Goal: Task Accomplishment & Management: Manage account settings

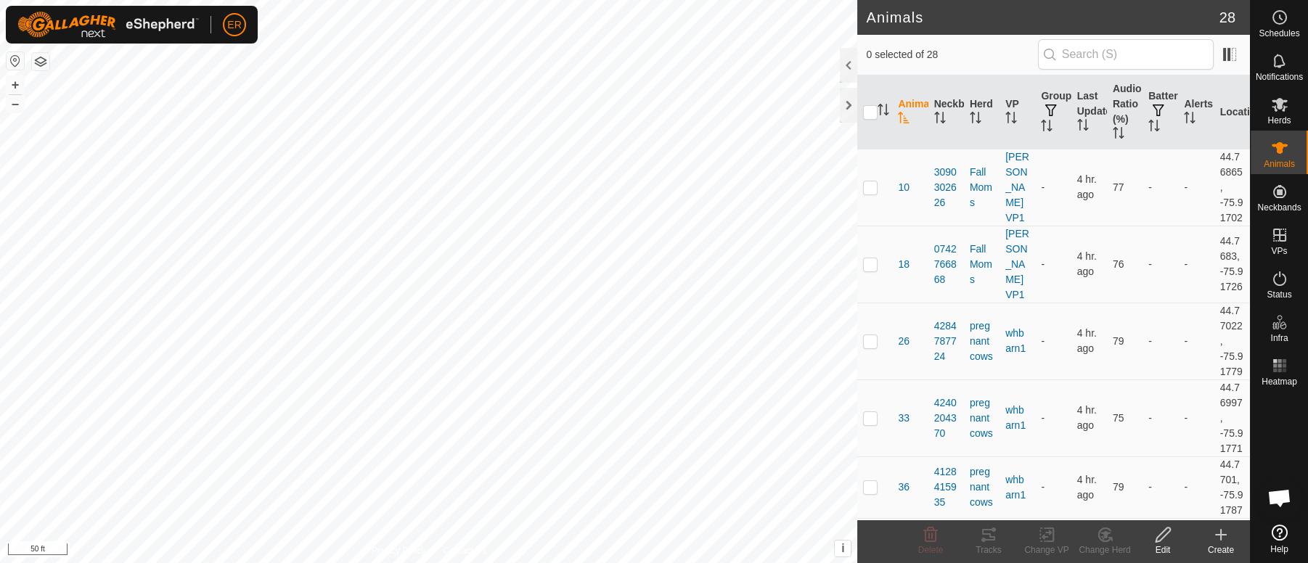
scroll to position [10878, 0]
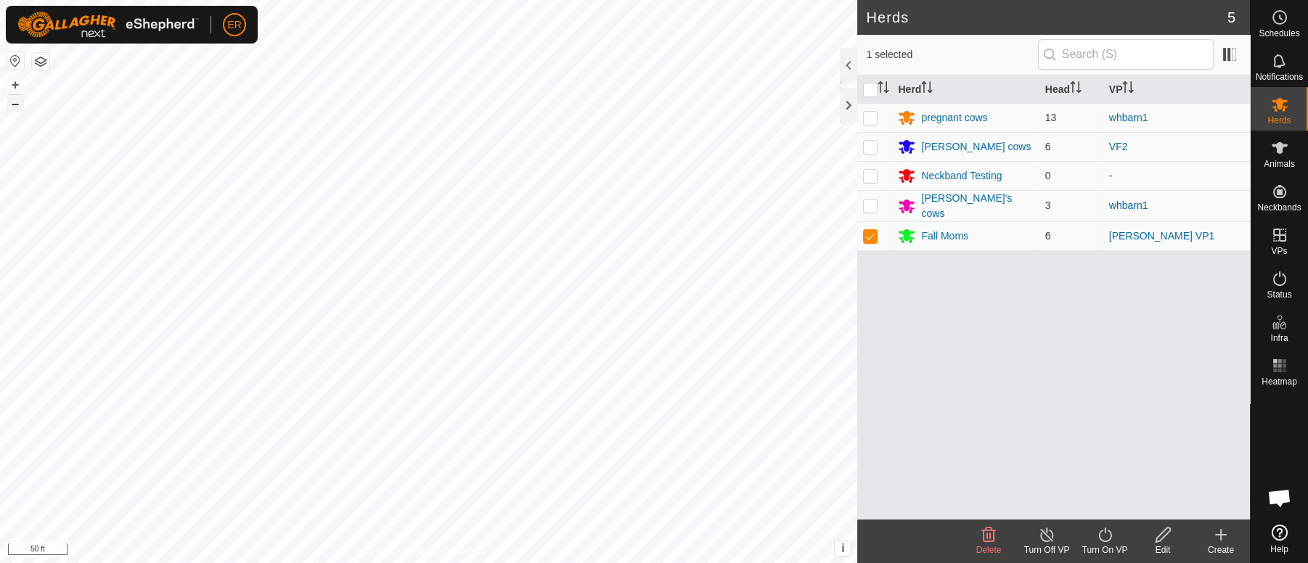
click at [16, 105] on button "–" at bounding box center [15, 103] width 17 height 17
click at [16, 107] on button "–" at bounding box center [15, 103] width 17 height 17
click at [16, 106] on button "–" at bounding box center [15, 103] width 17 height 17
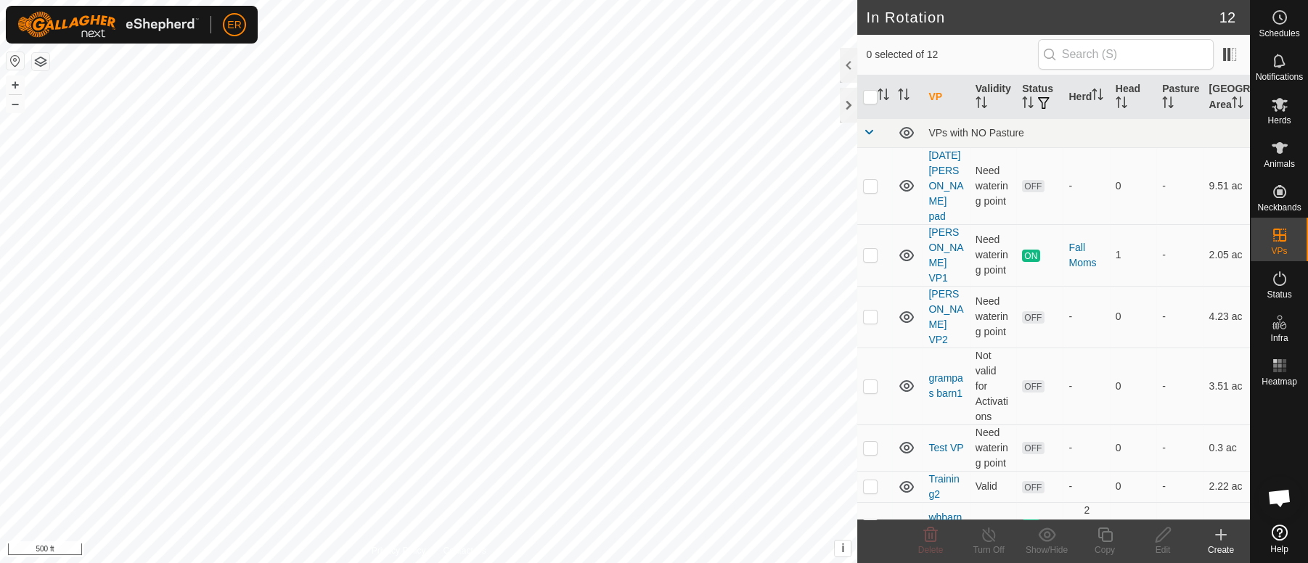
scroll to position [10878, 0]
click at [196, 38] on div "ER Schedules Notifications Herds Animals Neckbands VPs Status Infra Heatmap Hel…" at bounding box center [654, 281] width 1308 height 563
click at [17, 86] on button "+" at bounding box center [15, 84] width 17 height 17
click at [1143, 352] on td "0" at bounding box center [1133, 386] width 46 height 77
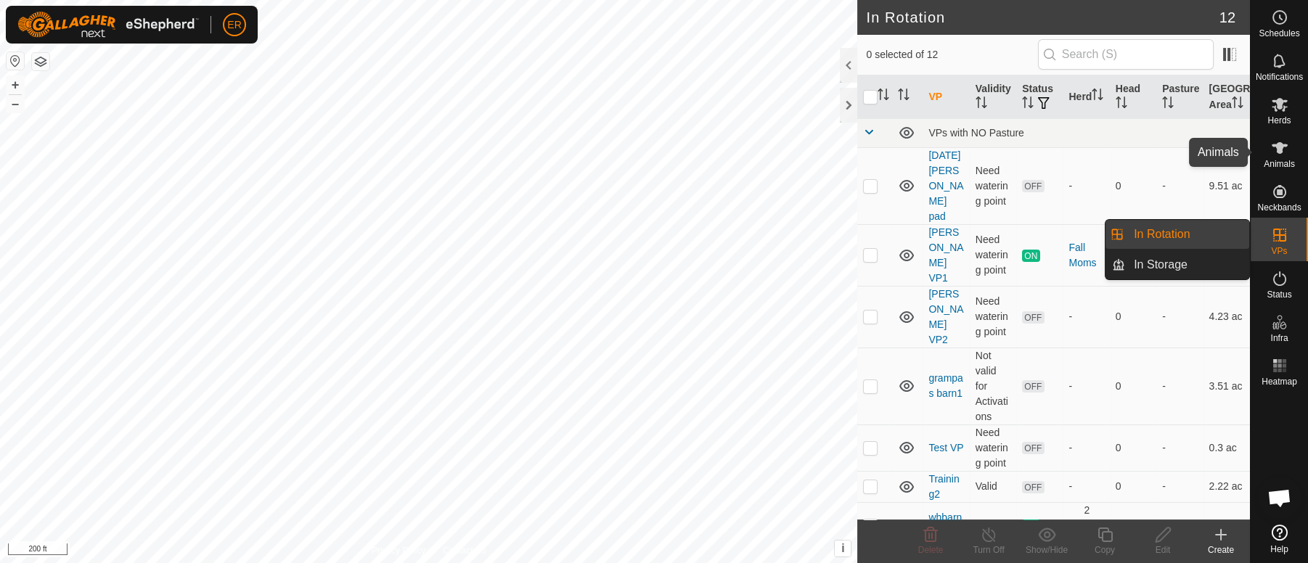
click at [1280, 146] on icon at bounding box center [1280, 148] width 16 height 12
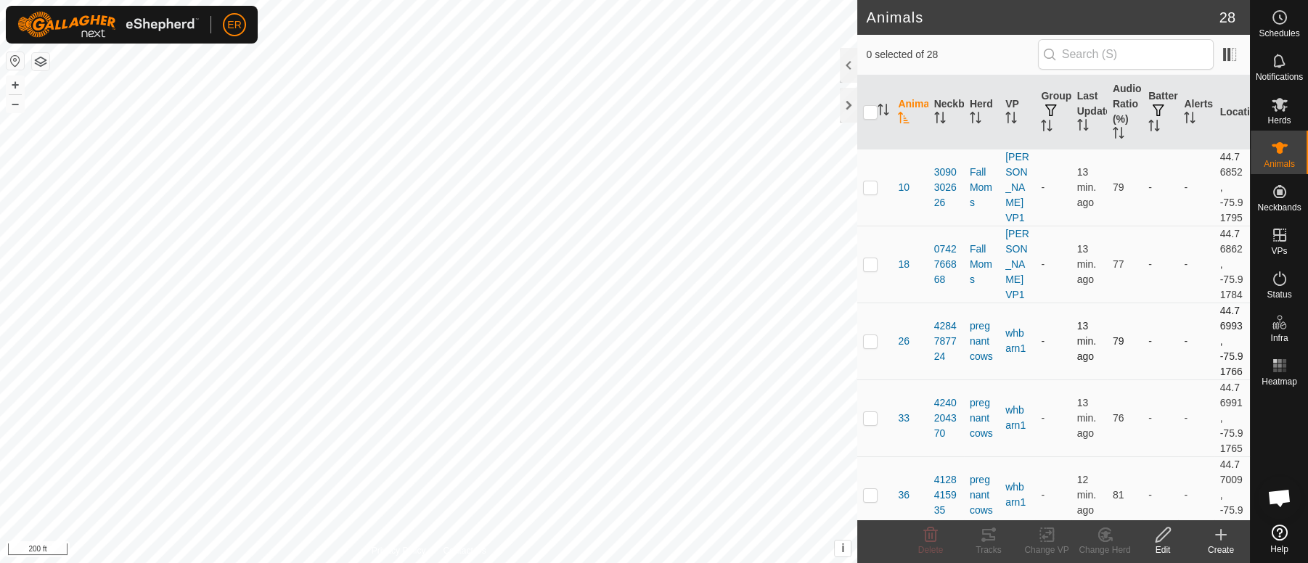
click at [1143, 380] on td "-" at bounding box center [1161, 341] width 36 height 77
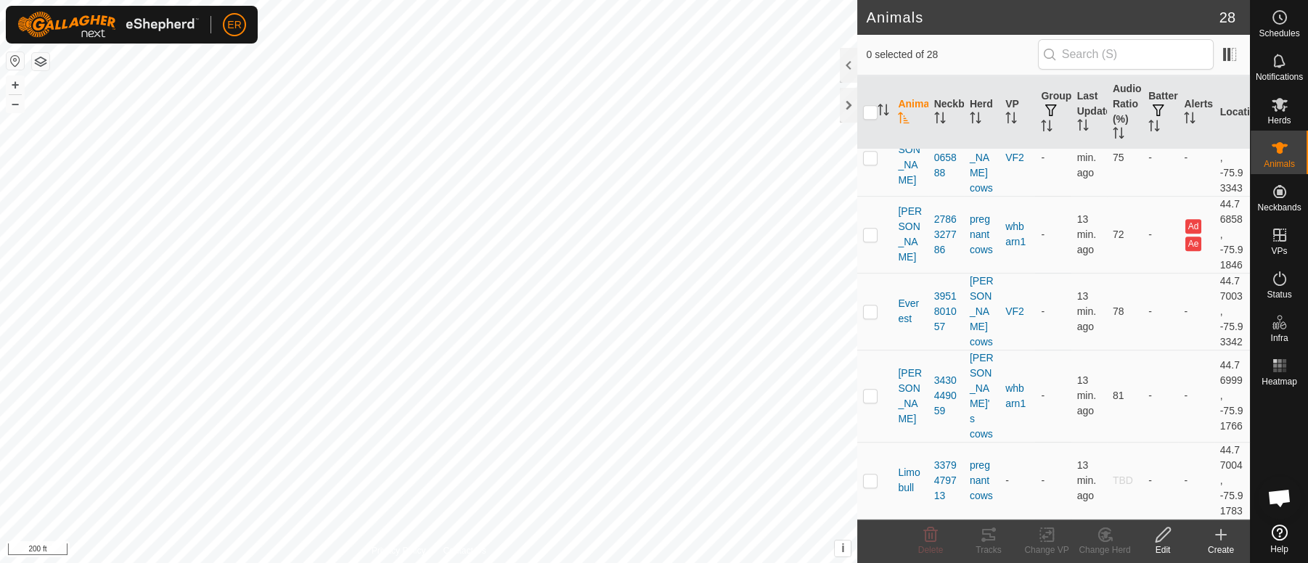
scroll to position [2210, 0]
click at [869, 478] on p-checkbox at bounding box center [870, 481] width 15 height 12
checkbox input "true"
click at [1103, 536] on icon at bounding box center [1106, 534] width 10 height 7
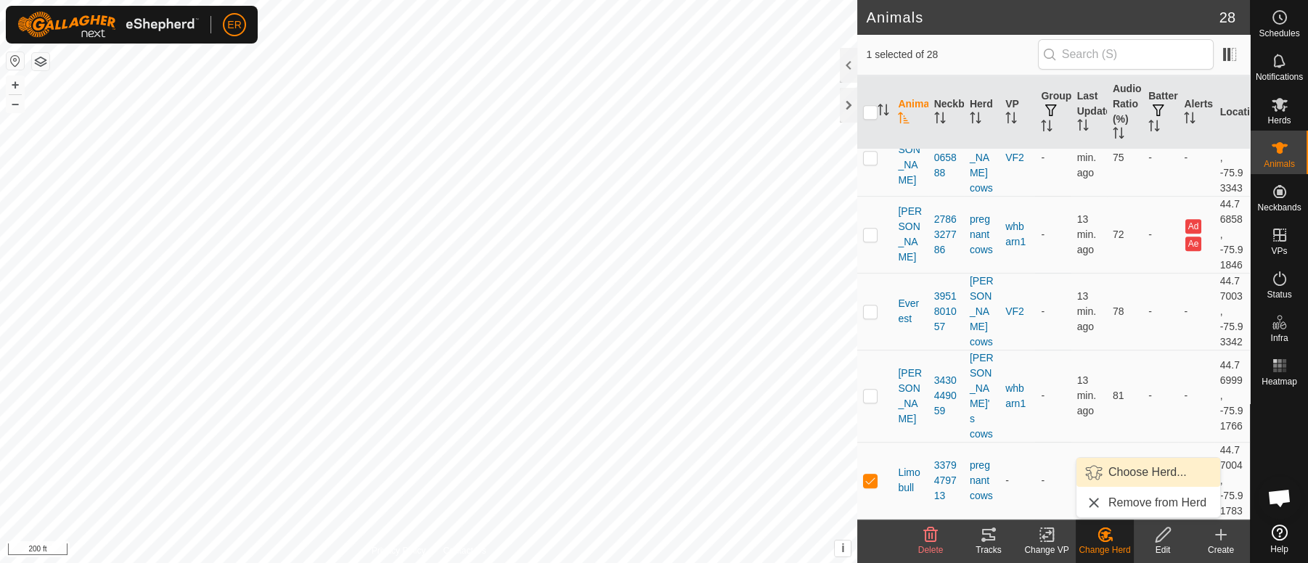
click at [1122, 473] on link "Choose Herd..." at bounding box center [1149, 472] width 144 height 29
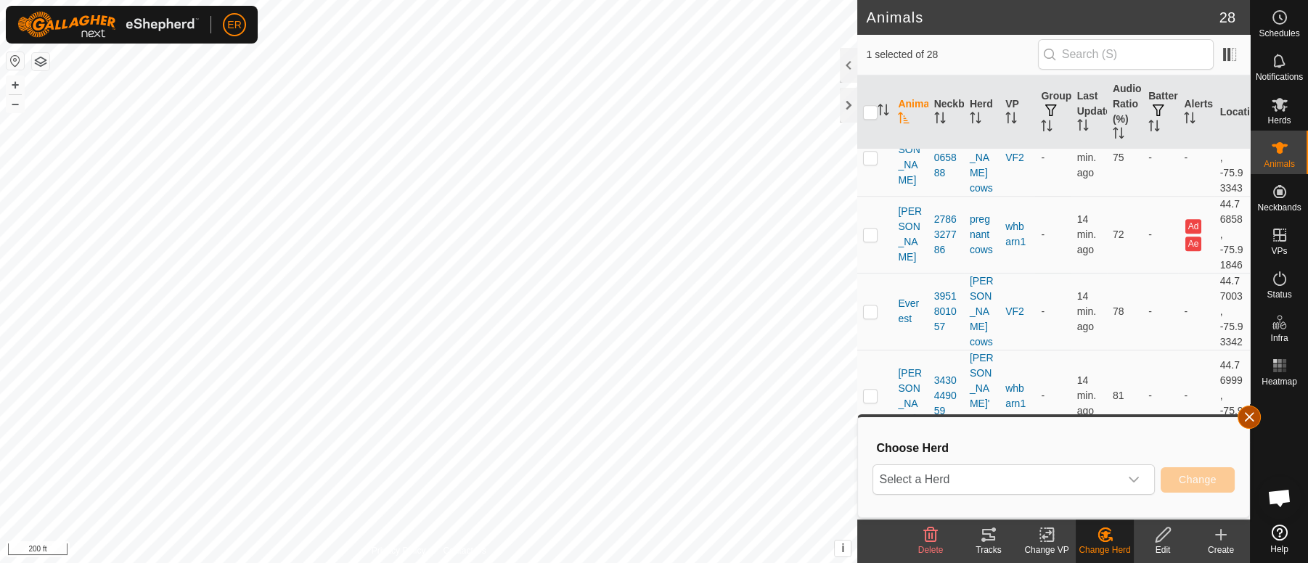
click at [1252, 415] on button "button" at bounding box center [1249, 417] width 23 height 23
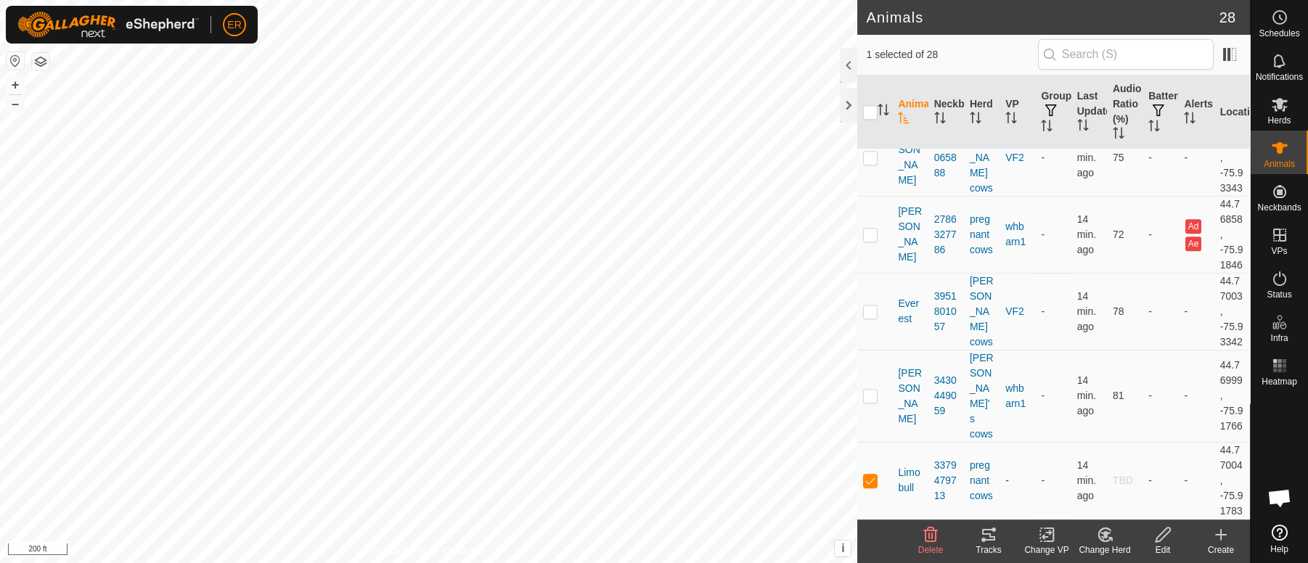
click at [1048, 534] on icon at bounding box center [1047, 534] width 18 height 17
click at [1074, 468] on link "Choose VP..." at bounding box center [1091, 472] width 144 height 29
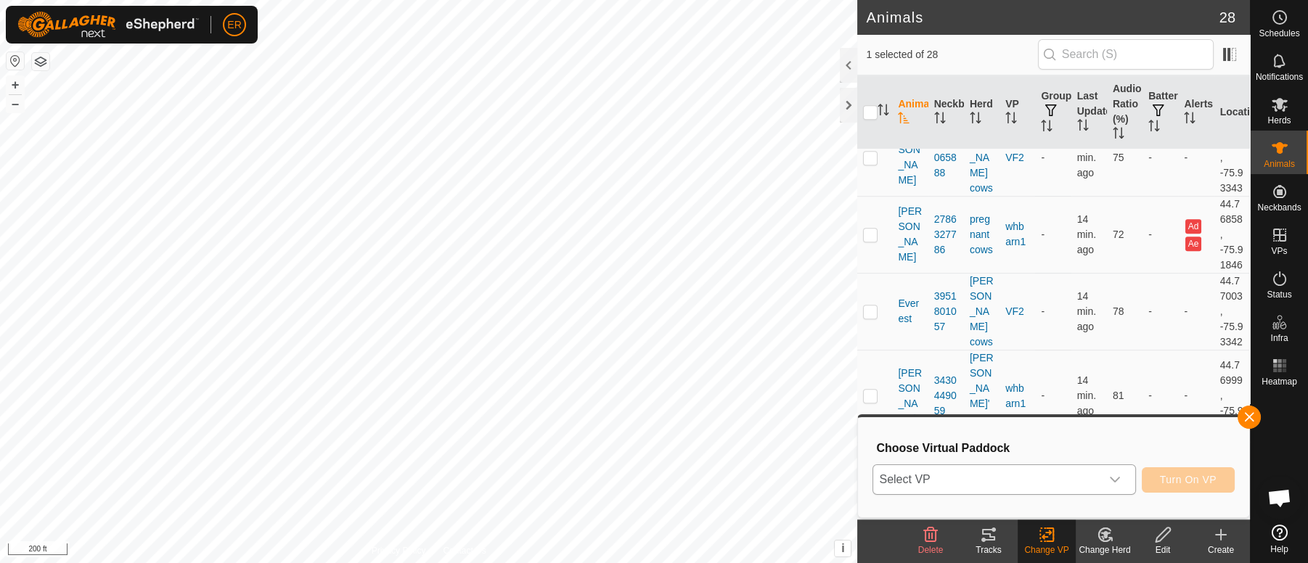
click at [1115, 483] on icon "dropdown trigger" at bounding box center [1115, 480] width 12 height 12
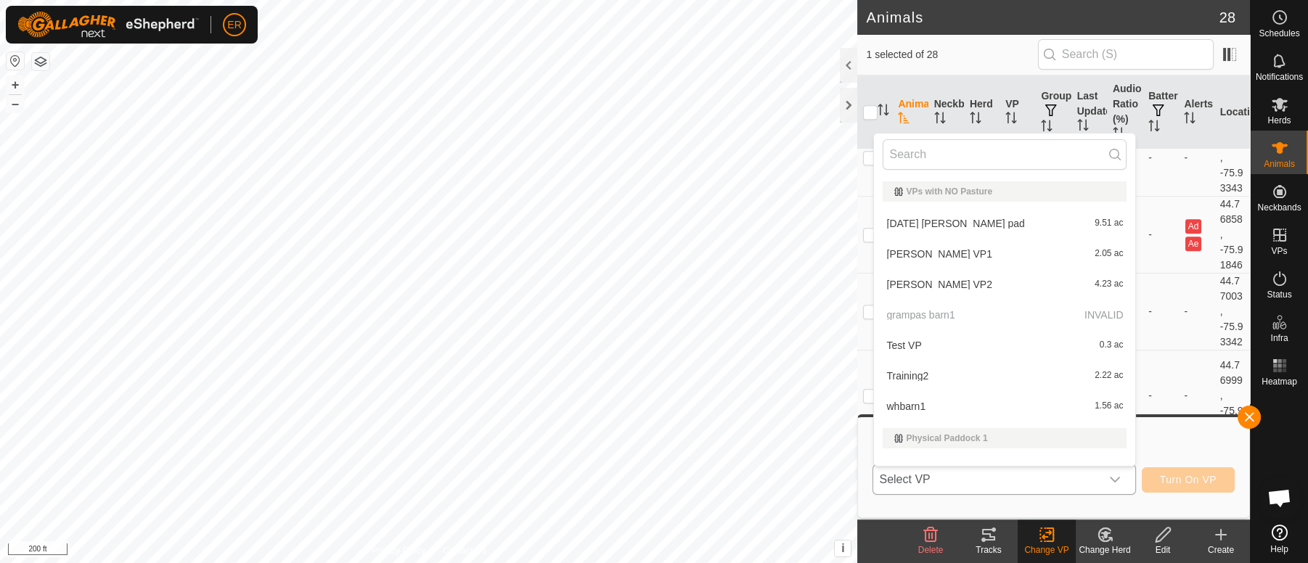
scroll to position [19, 0]
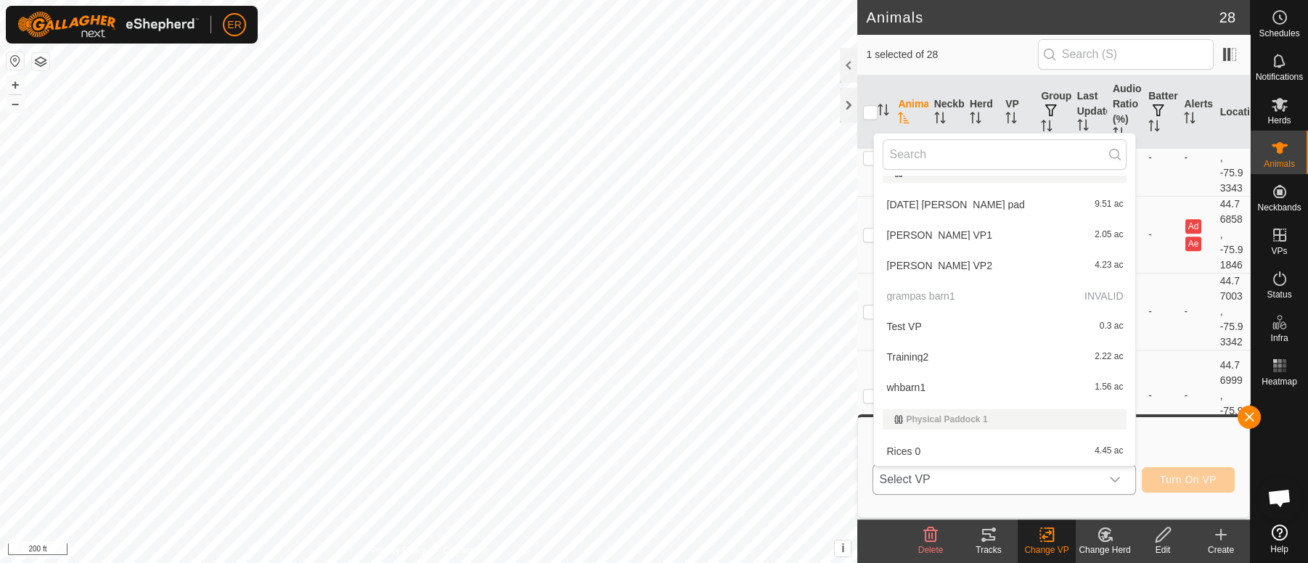
click at [913, 387] on li "whbarn1 1.56 ac" at bounding box center [1004, 387] width 261 height 29
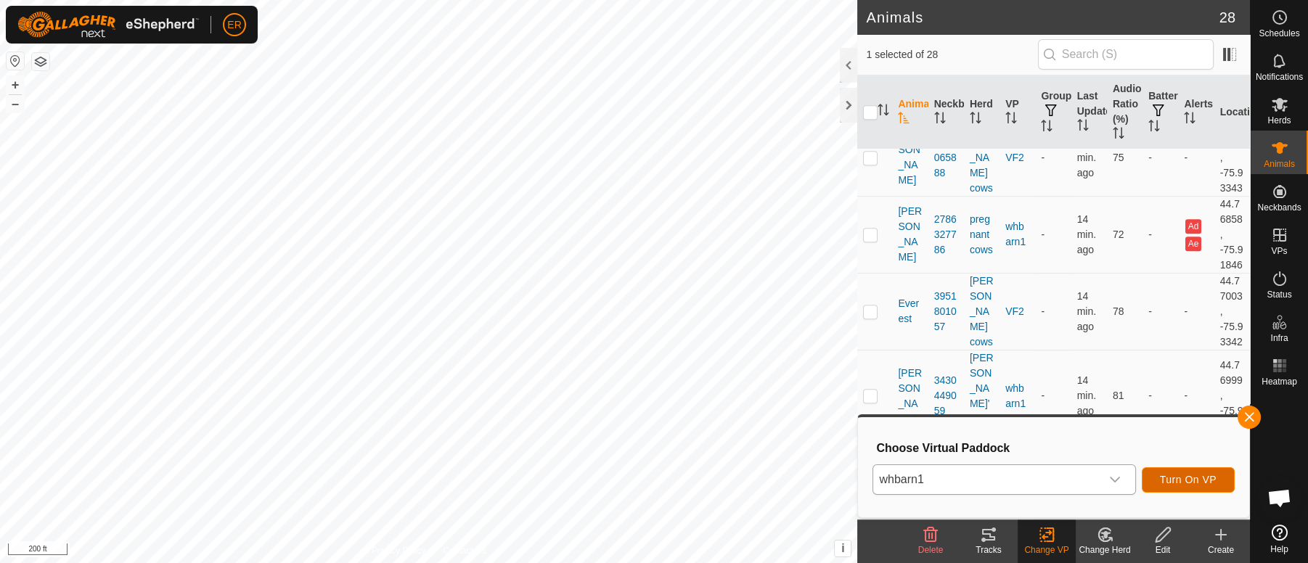
click at [1185, 483] on span "Turn On VP" at bounding box center [1188, 480] width 57 height 12
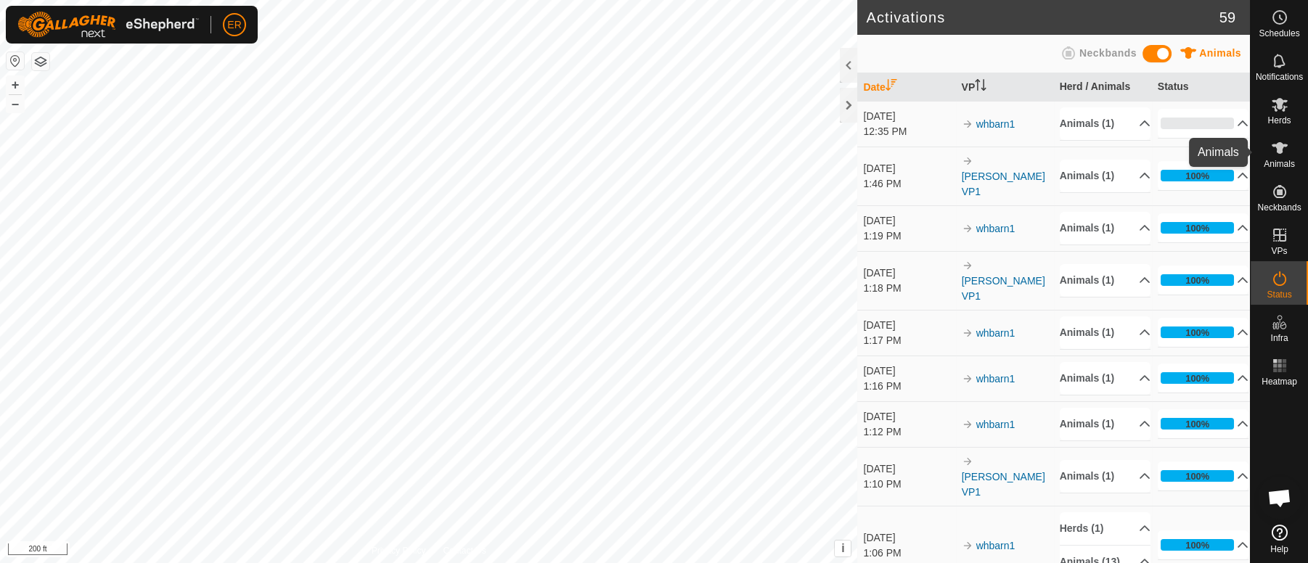
click at [1281, 146] on icon at bounding box center [1280, 148] width 16 height 12
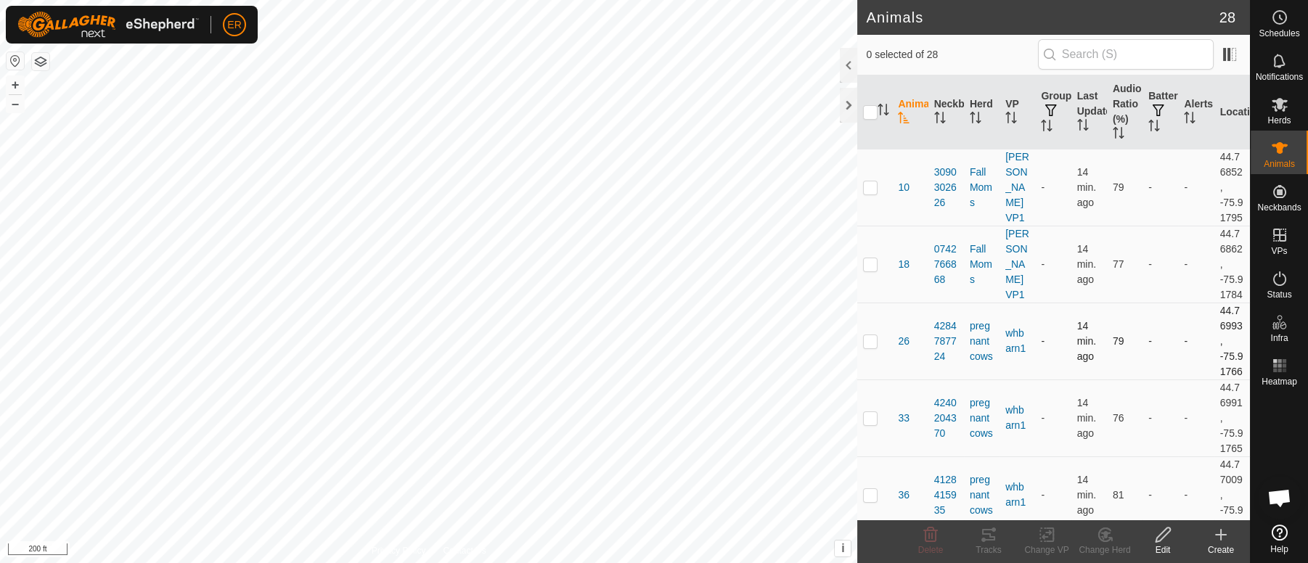
click at [1154, 364] on td "-" at bounding box center [1161, 341] width 36 height 77
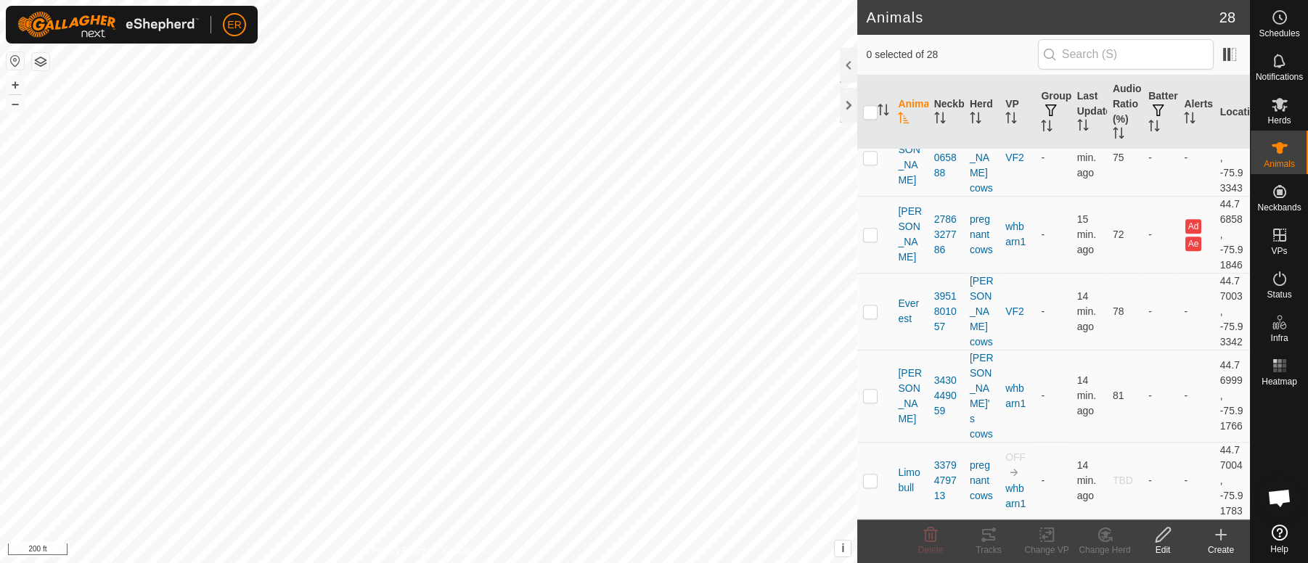
scroll to position [1843, 0]
click at [868, 9] on p-checkbox at bounding box center [870, 4] width 15 height 12
checkbox input "true"
click at [1046, 534] on icon at bounding box center [1047, 534] width 18 height 17
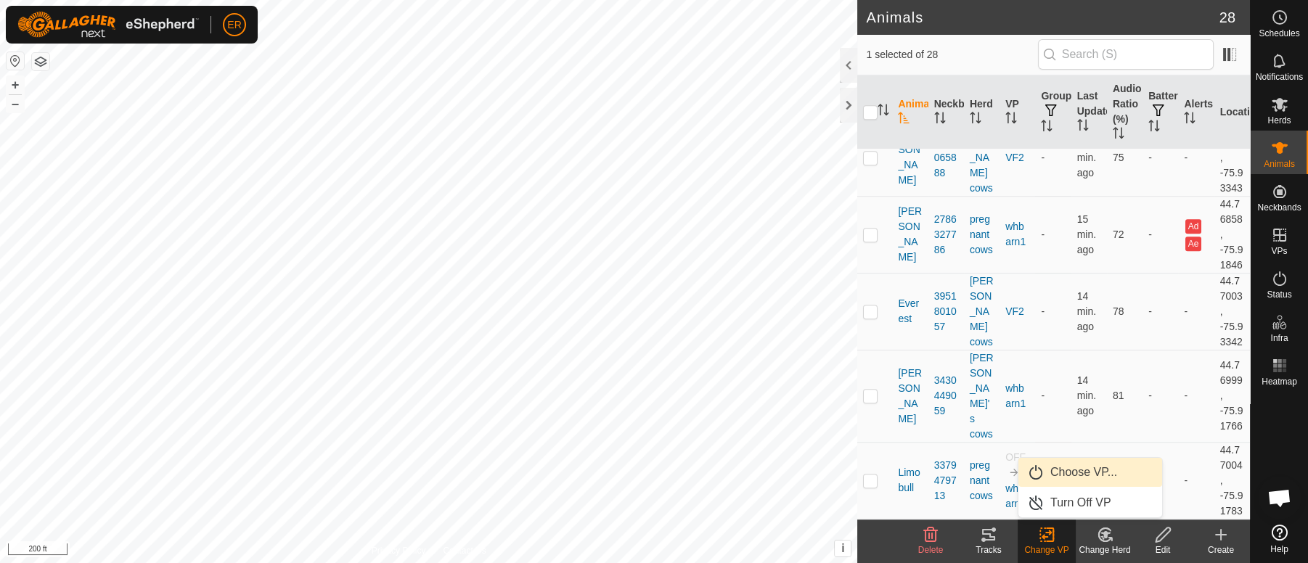
click at [1078, 473] on link "Choose VP..." at bounding box center [1091, 472] width 144 height 29
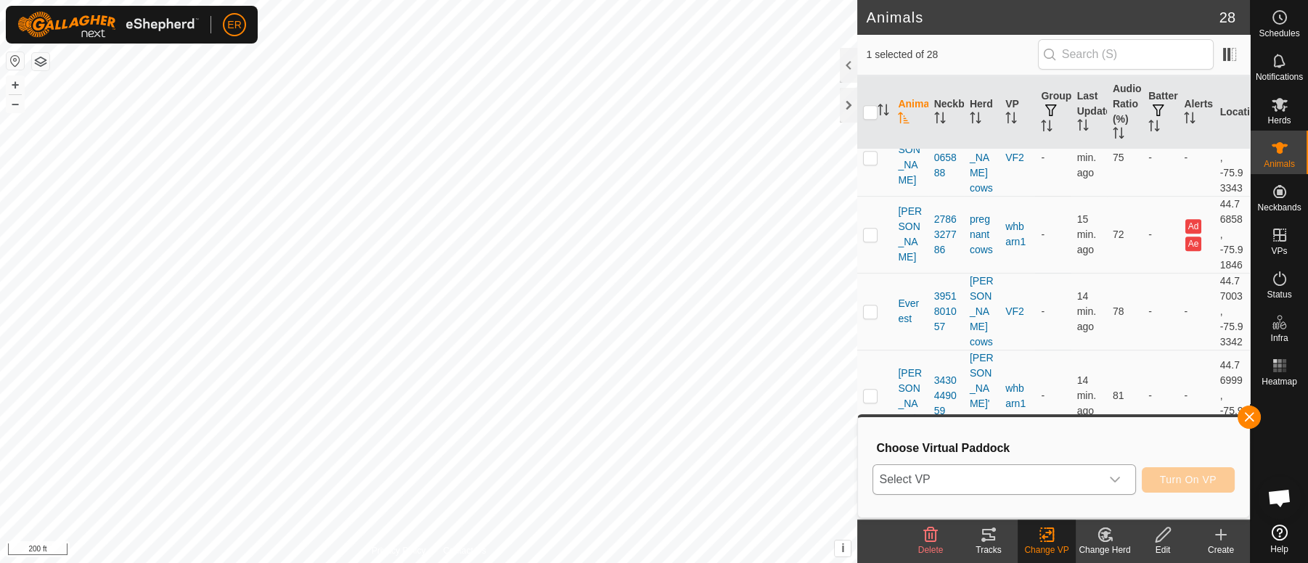
click at [1111, 476] on icon "dropdown trigger" at bounding box center [1115, 480] width 12 height 12
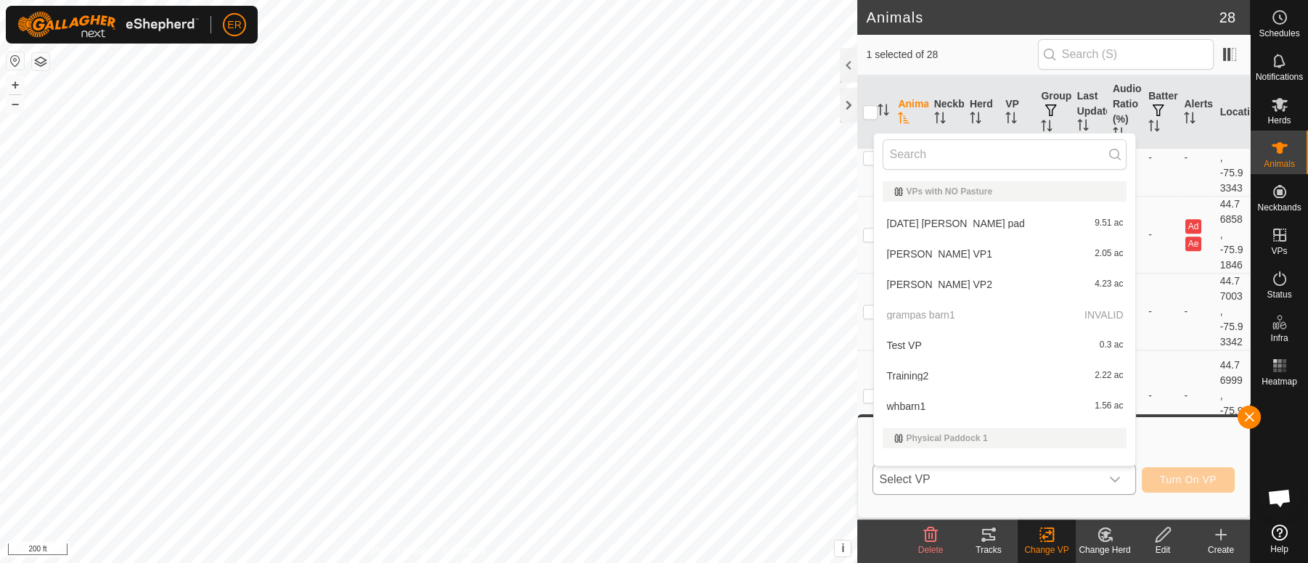
scroll to position [19, 0]
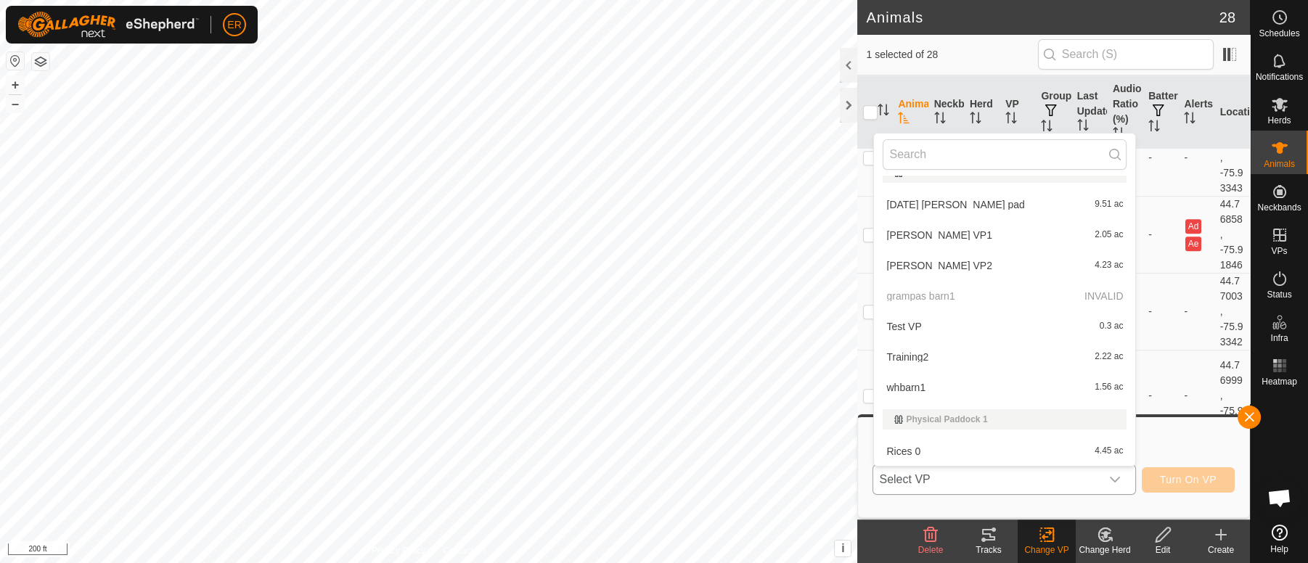
click at [906, 387] on li "whbarn1 1.56 ac" at bounding box center [1004, 387] width 261 height 29
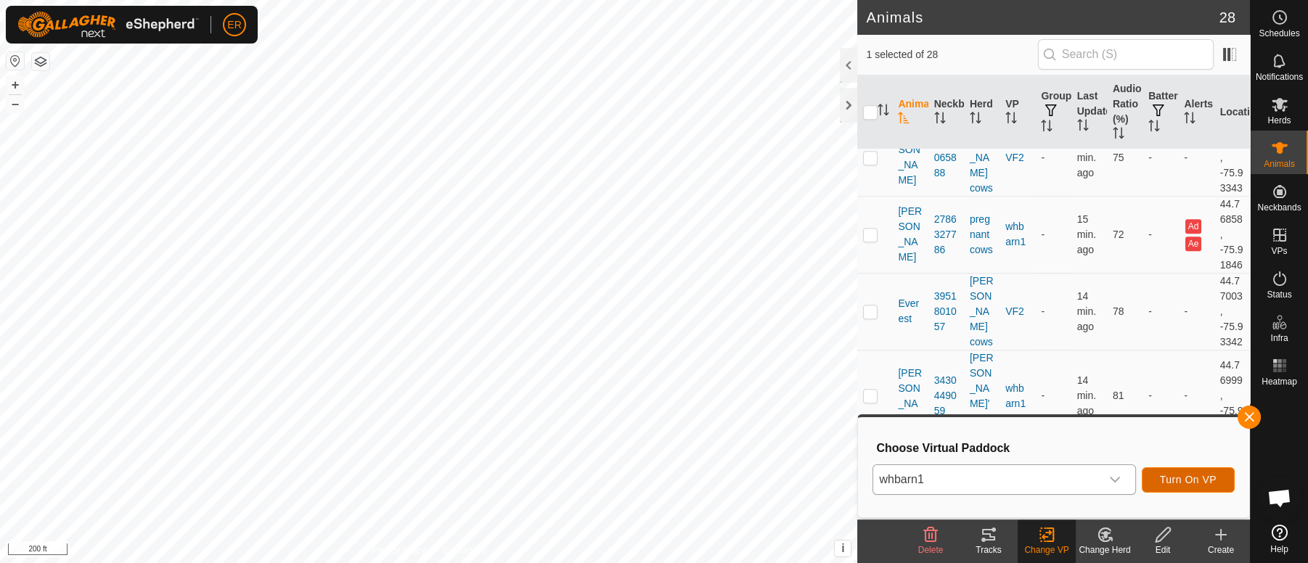
click at [1165, 481] on span "Turn On VP" at bounding box center [1188, 480] width 57 height 12
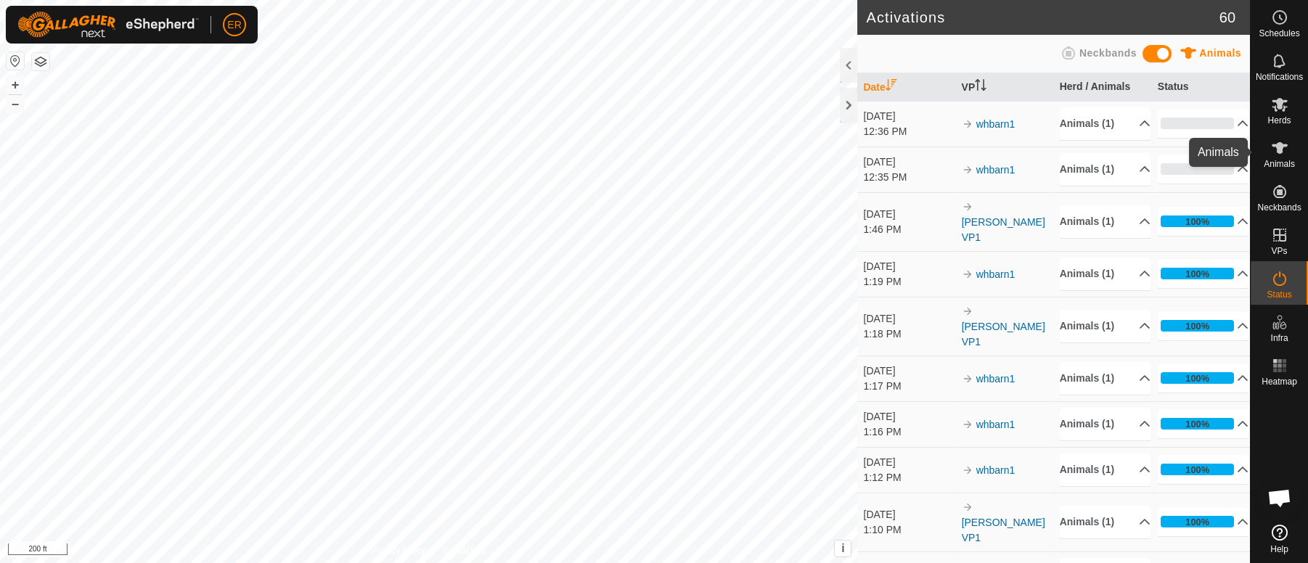
click at [1278, 151] on icon at bounding box center [1280, 148] width 16 height 12
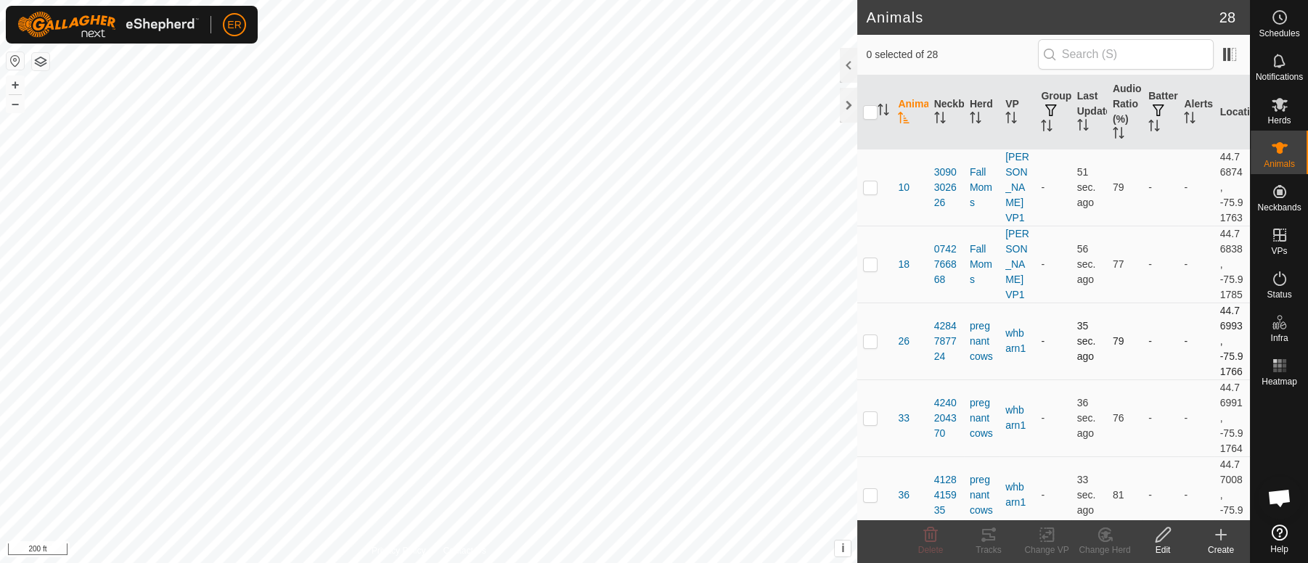
click at [1118, 380] on td "79" at bounding box center [1125, 341] width 36 height 77
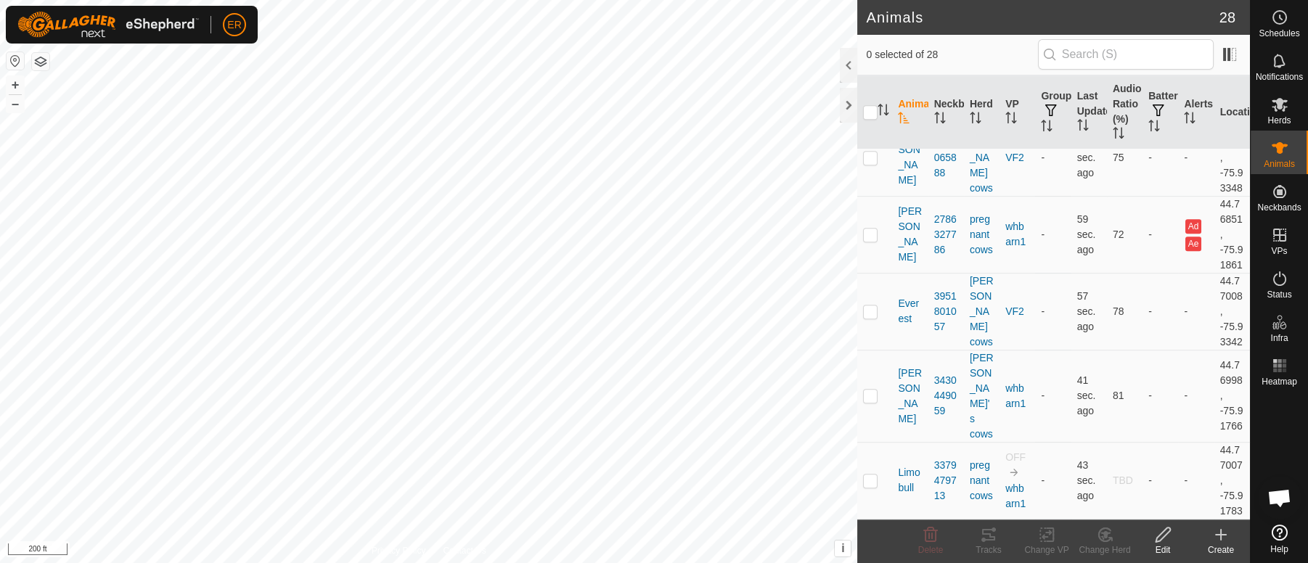
scroll to position [2210, 0]
click at [1008, 467] on img at bounding box center [1014, 473] width 12 height 12
click at [1181, 465] on td "-" at bounding box center [1196, 480] width 36 height 77
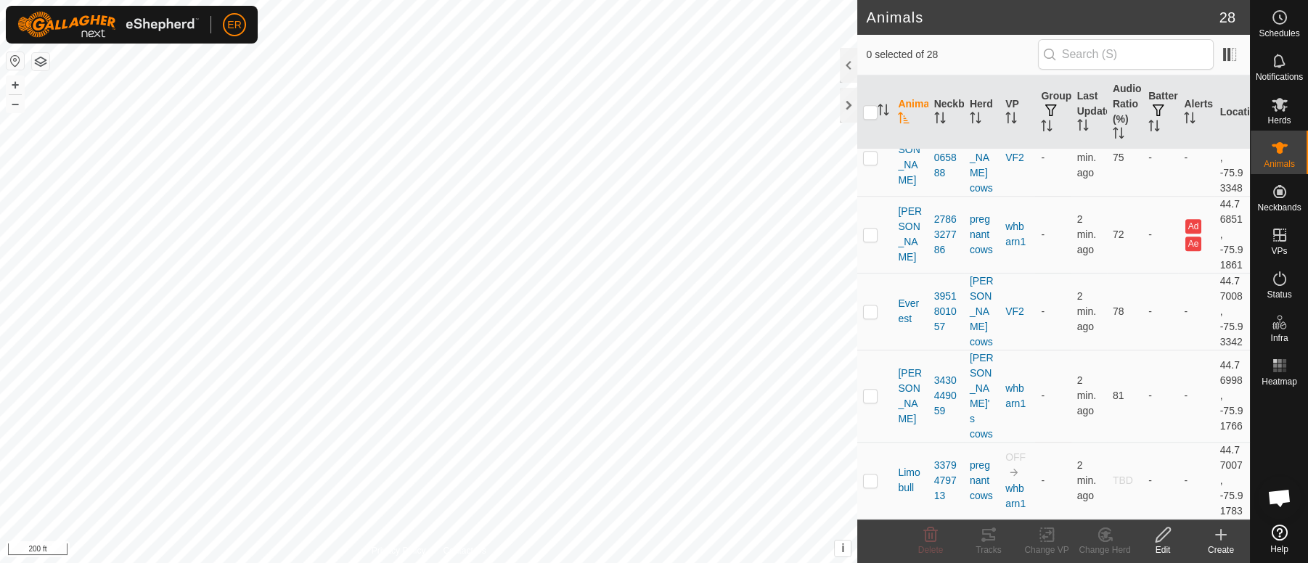
click at [1030, 295] on div "Animals 28 0 selected of 28 Animal Neckband Herd VP Groups Last Updated Audio R…" at bounding box center [625, 281] width 1250 height 563
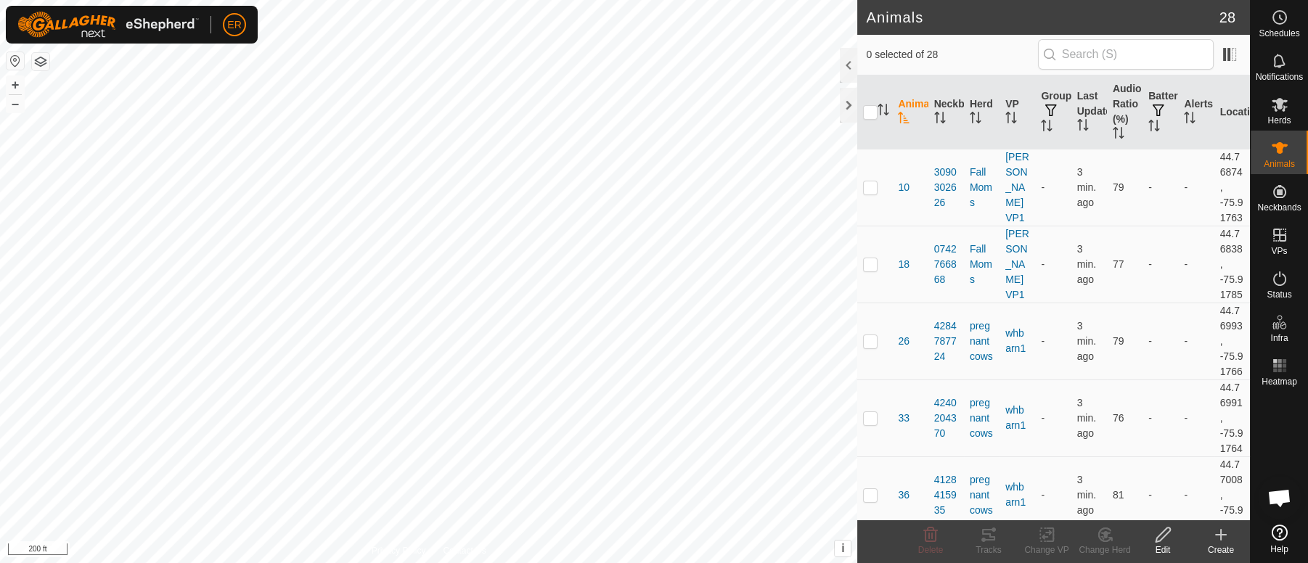
scroll to position [10878, 0]
click at [1178, 436] on td "-" at bounding box center [1196, 418] width 36 height 77
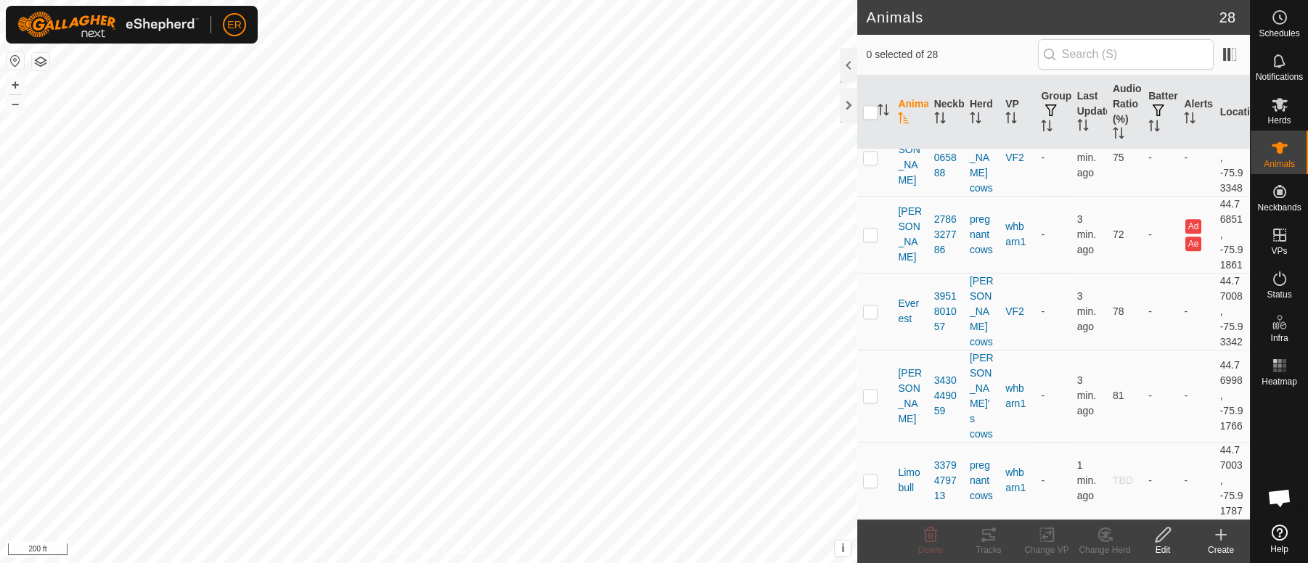
scroll to position [2101, 0]
click at [1281, 65] on icon at bounding box center [1279, 61] width 12 height 14
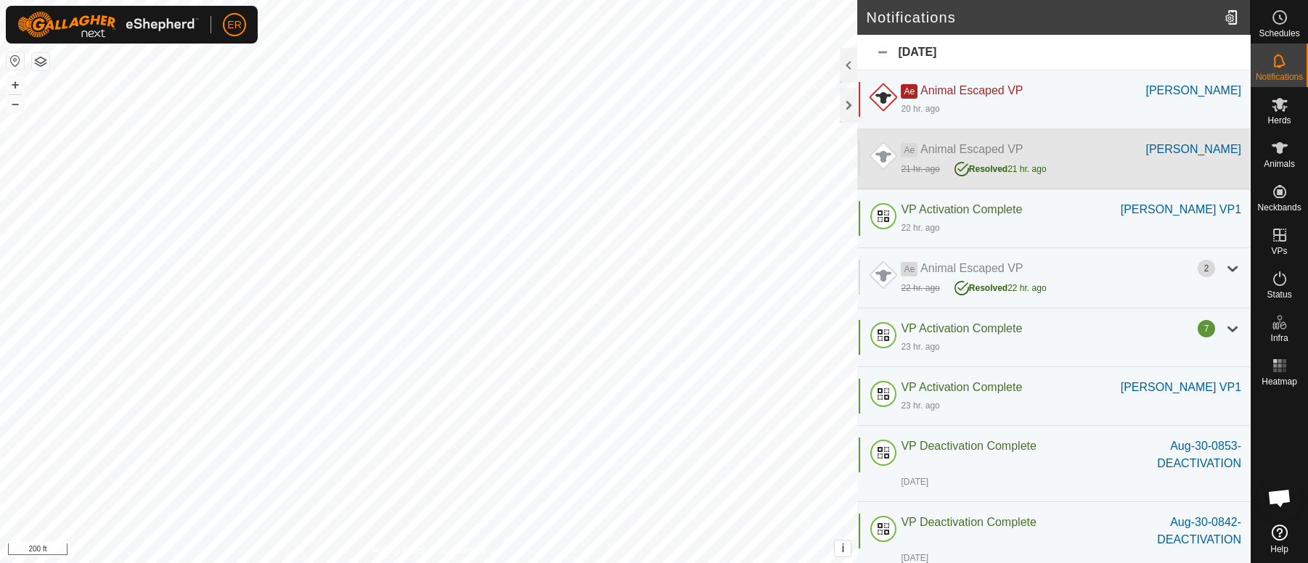
click at [1233, 150] on div "Ae Animal Escaped VP Ellie 21 hr. ago Resolved 21 hr. ago" at bounding box center [1053, 159] width 393 height 60
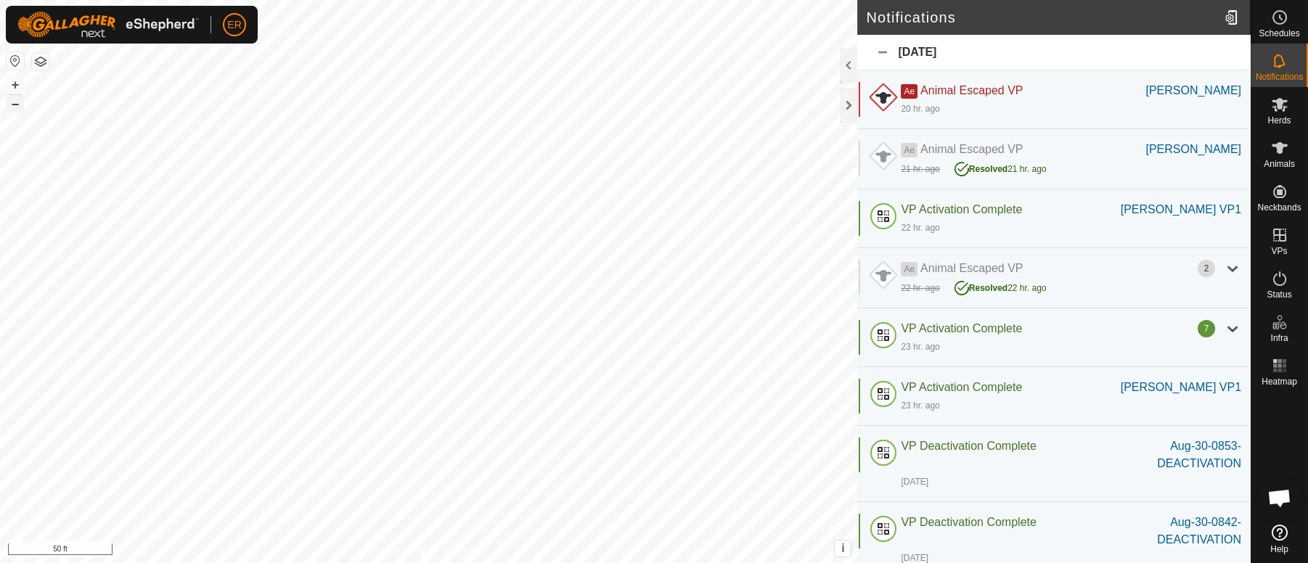
click at [15, 108] on button "–" at bounding box center [15, 103] width 17 height 17
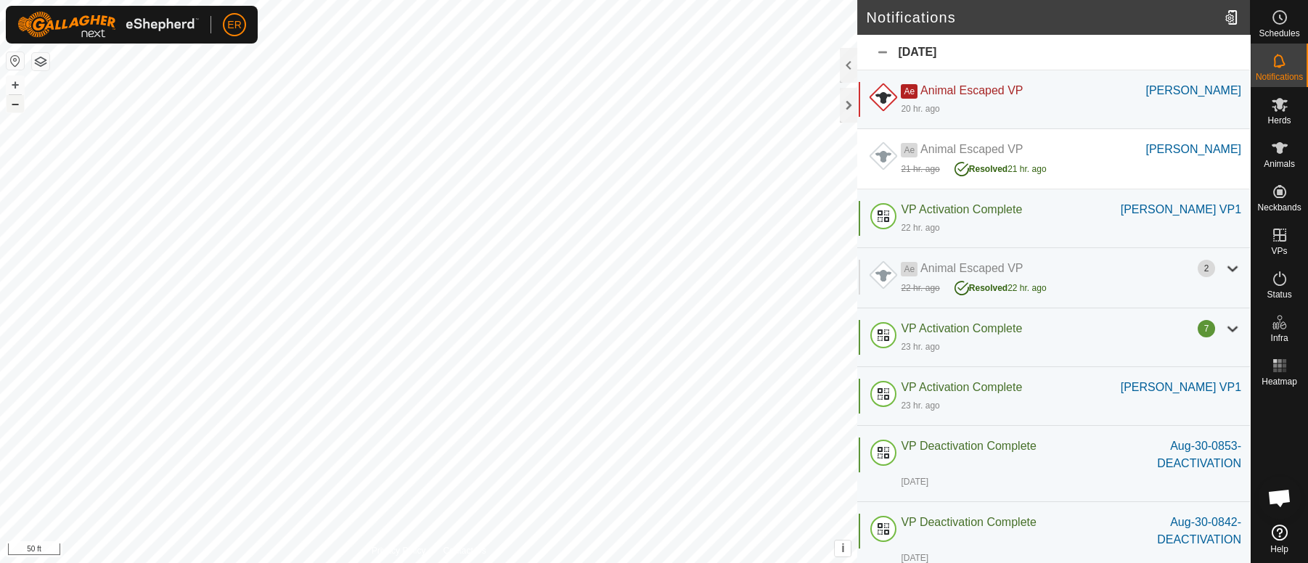
click at [15, 108] on button "–" at bounding box center [15, 103] width 17 height 17
click at [15, 81] on button "+" at bounding box center [15, 84] width 17 height 17
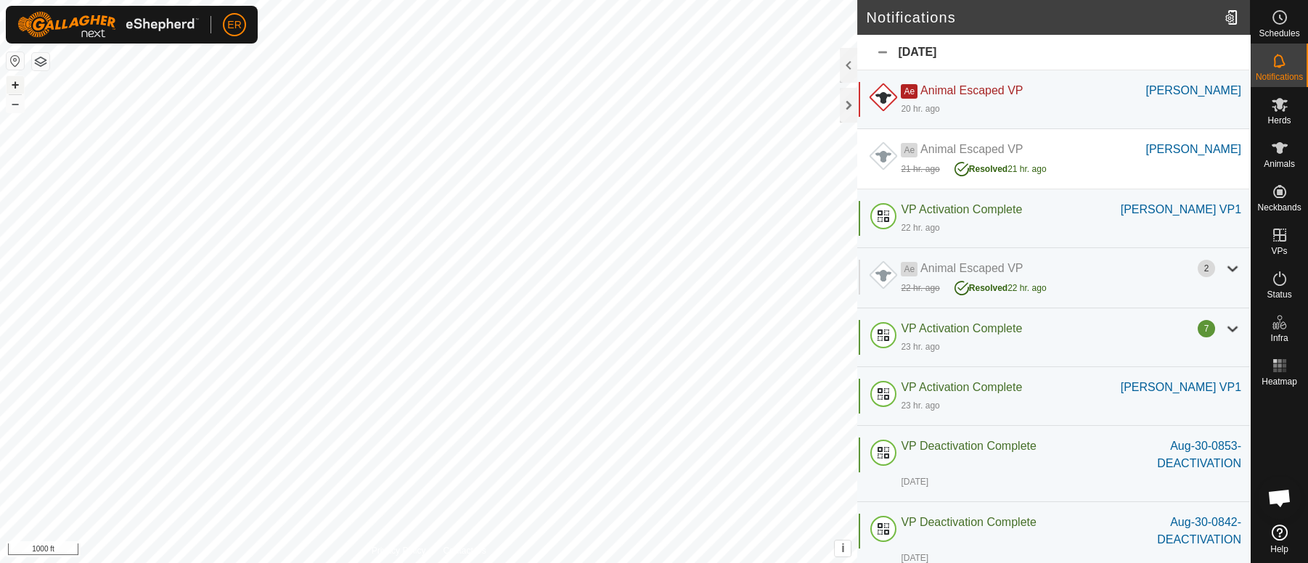
click at [15, 81] on button "+" at bounding box center [15, 84] width 17 height 17
click at [9, 62] on button "button" at bounding box center [15, 60] width 17 height 17
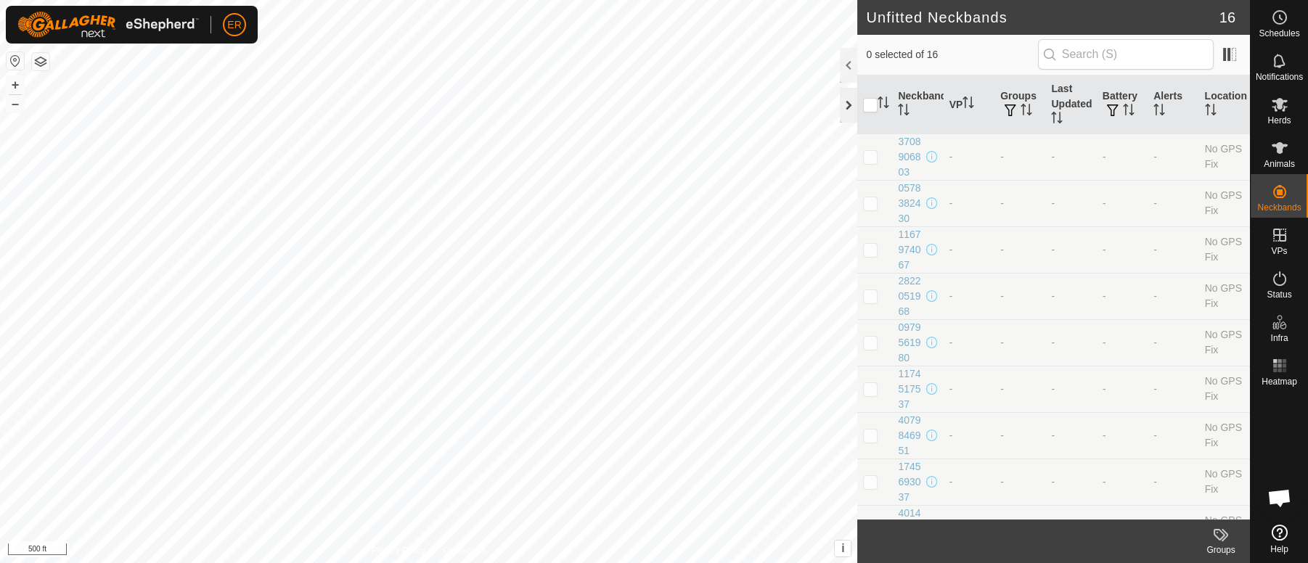
scroll to position [10878, 0]
click at [1272, 146] on icon at bounding box center [1279, 147] width 17 height 17
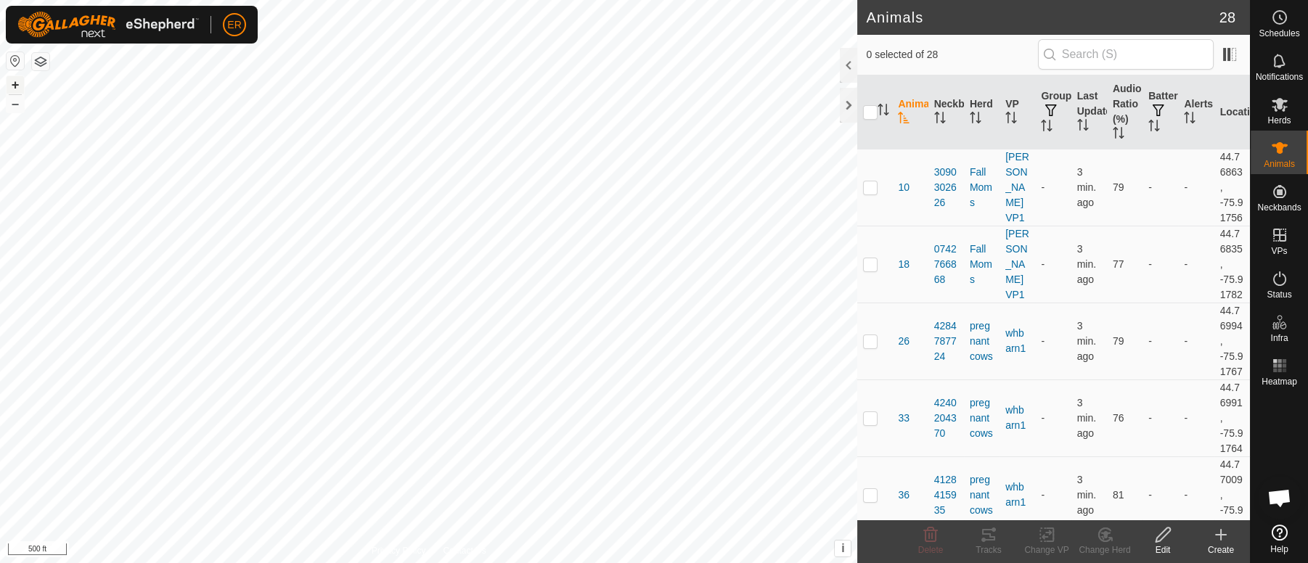
click at [20, 78] on button "+" at bounding box center [15, 84] width 17 height 17
click at [15, 86] on button "+" at bounding box center [15, 84] width 17 height 17
